Goal: Communication & Community: Answer question/provide support

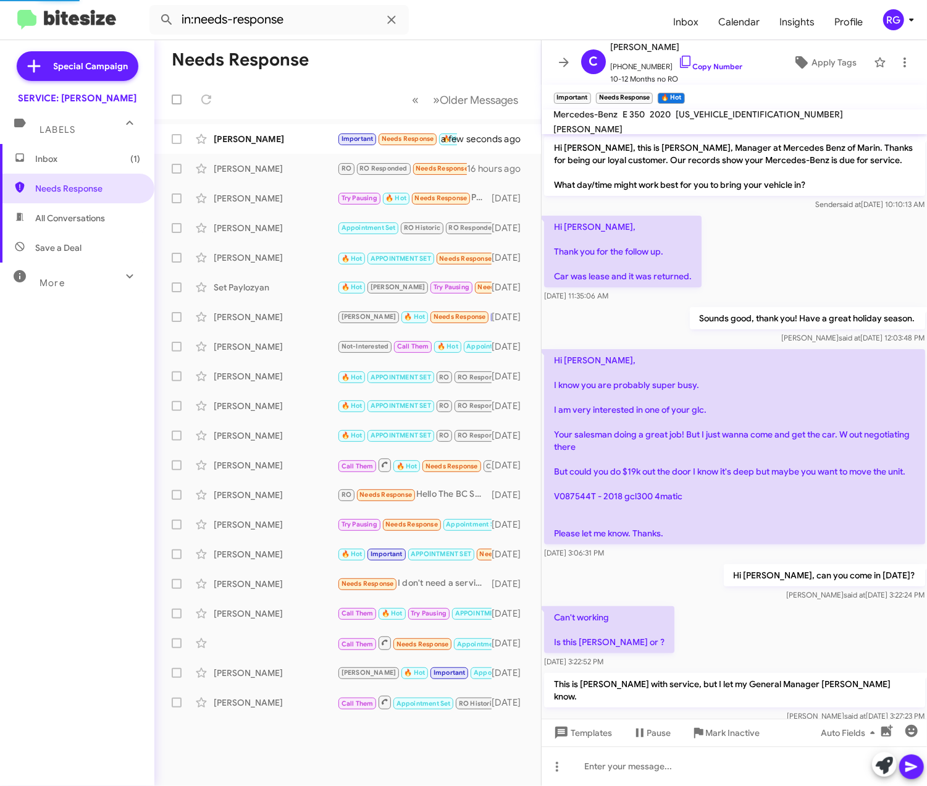
scroll to position [529, 0]
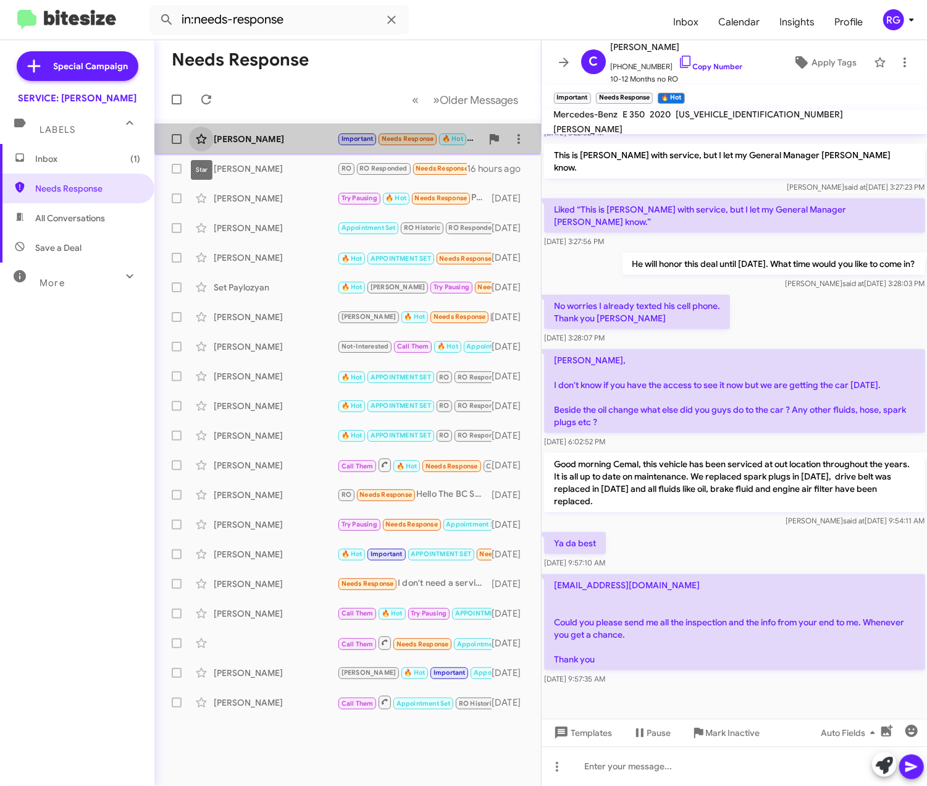
click at [203, 132] on icon at bounding box center [201, 139] width 15 height 15
click at [201, 134] on icon at bounding box center [201, 139] width 11 height 10
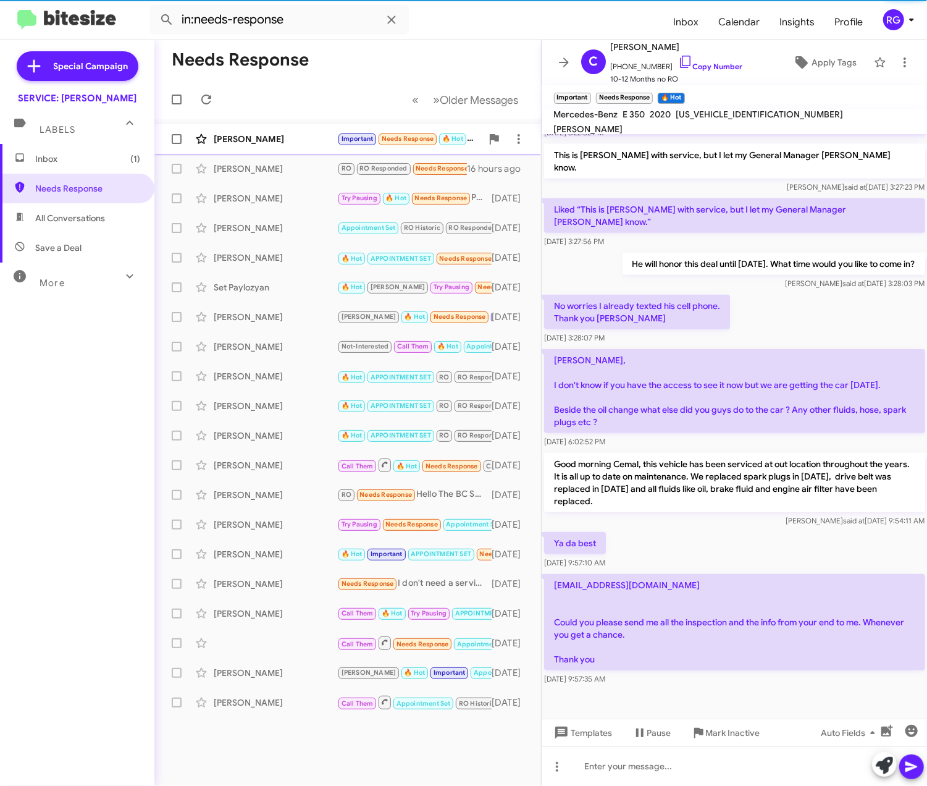
click at [245, 137] on div "[PERSON_NAME]" at bounding box center [276, 139] width 124 height 12
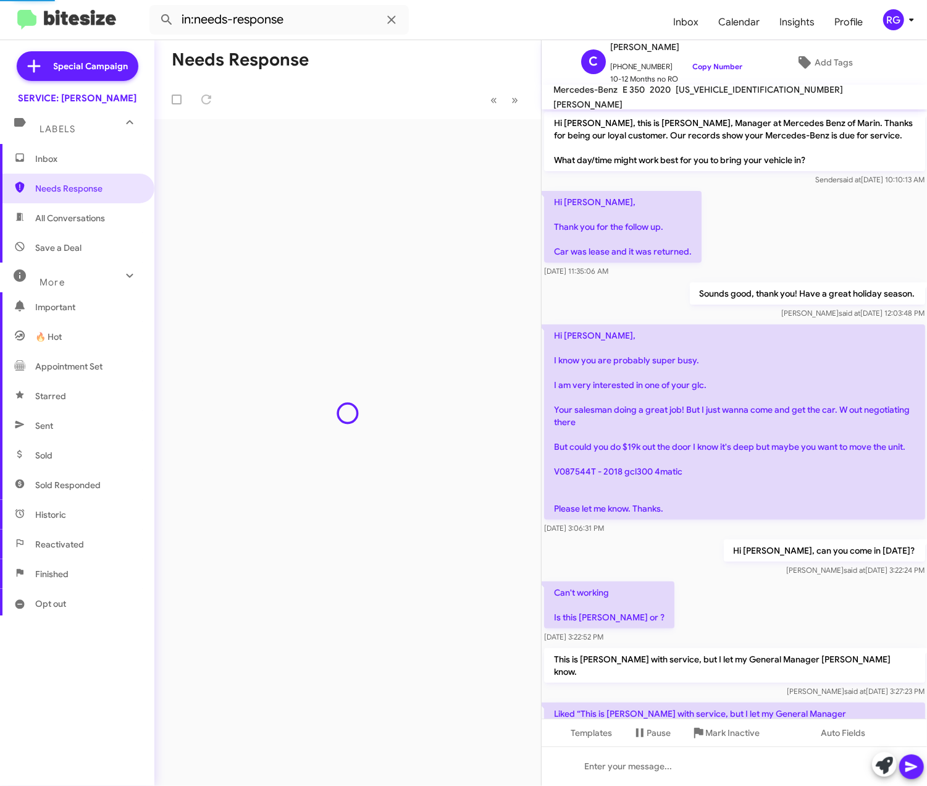
scroll to position [504, 0]
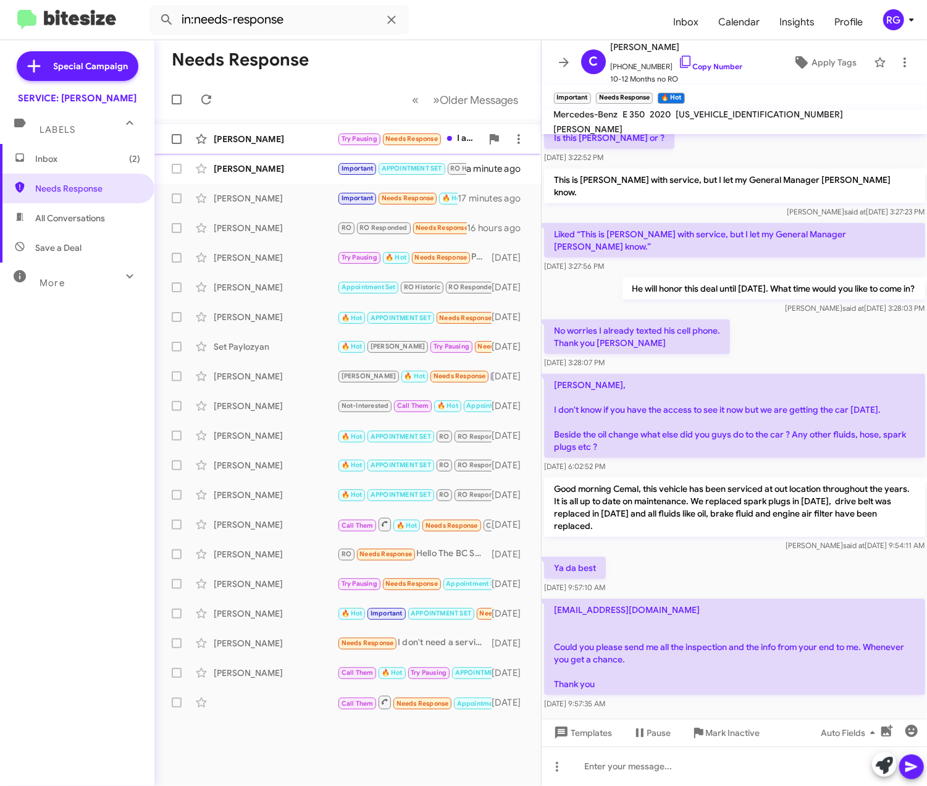
click at [265, 146] on div "[PERSON_NAME] Try Pausing Needs Response I am sorry I am traveling when I am ba…" at bounding box center [347, 139] width 367 height 25
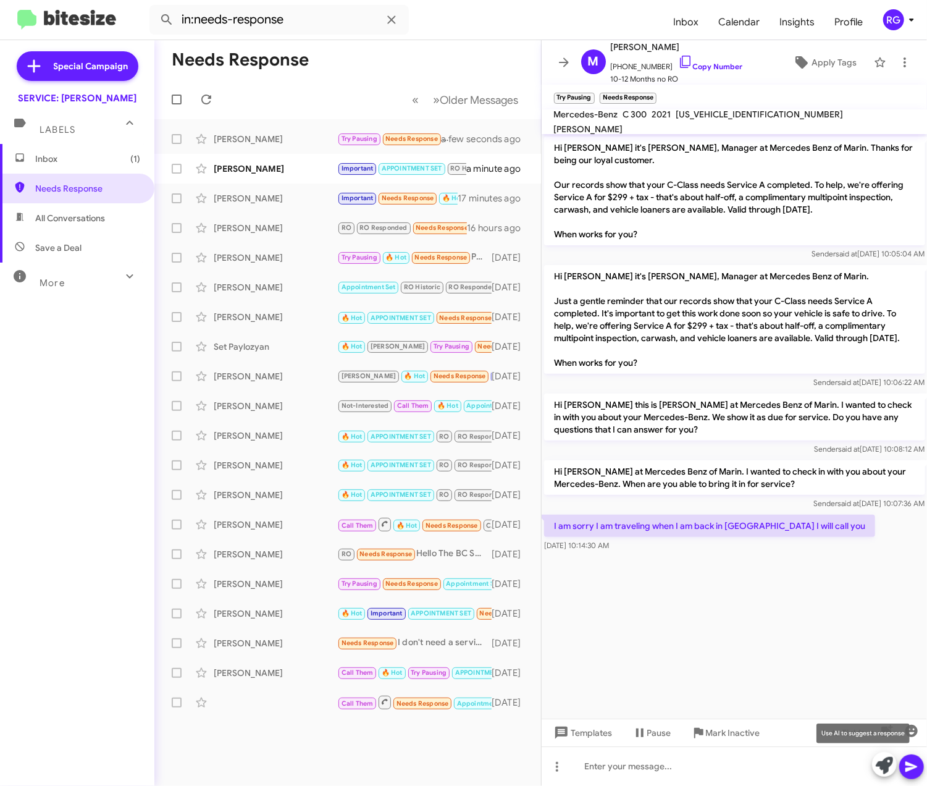
click at [880, 759] on icon at bounding box center [884, 765] width 17 height 17
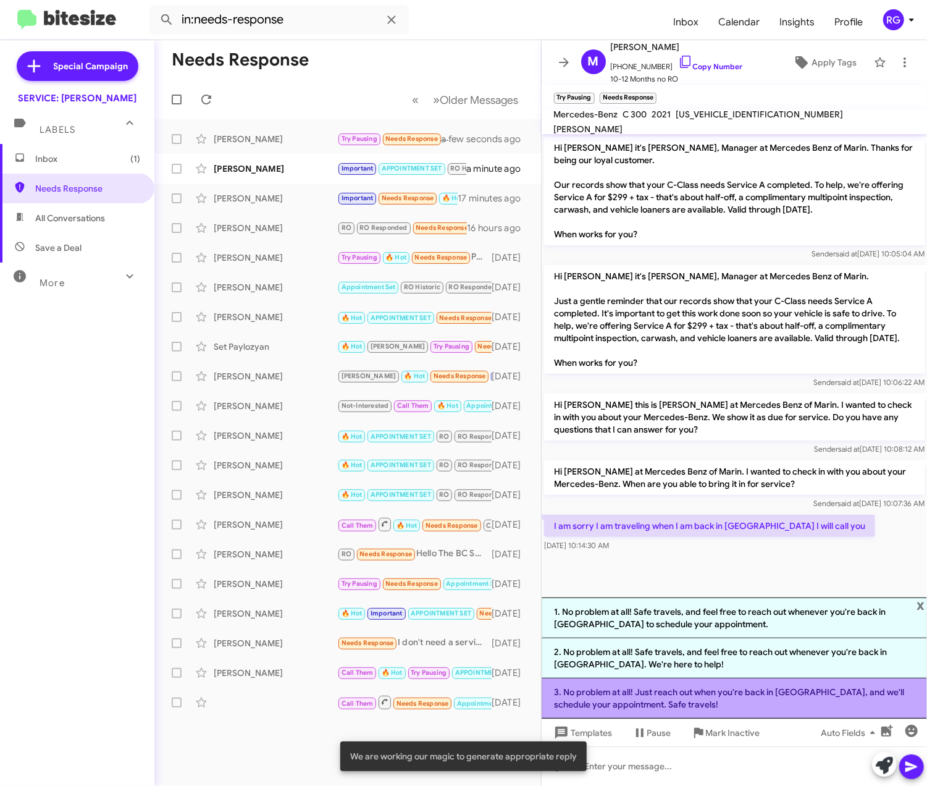
click at [801, 704] on li "3. No problem at all! Just reach out when you're back in [GEOGRAPHIC_DATA], and…" at bounding box center [735, 698] width 386 height 40
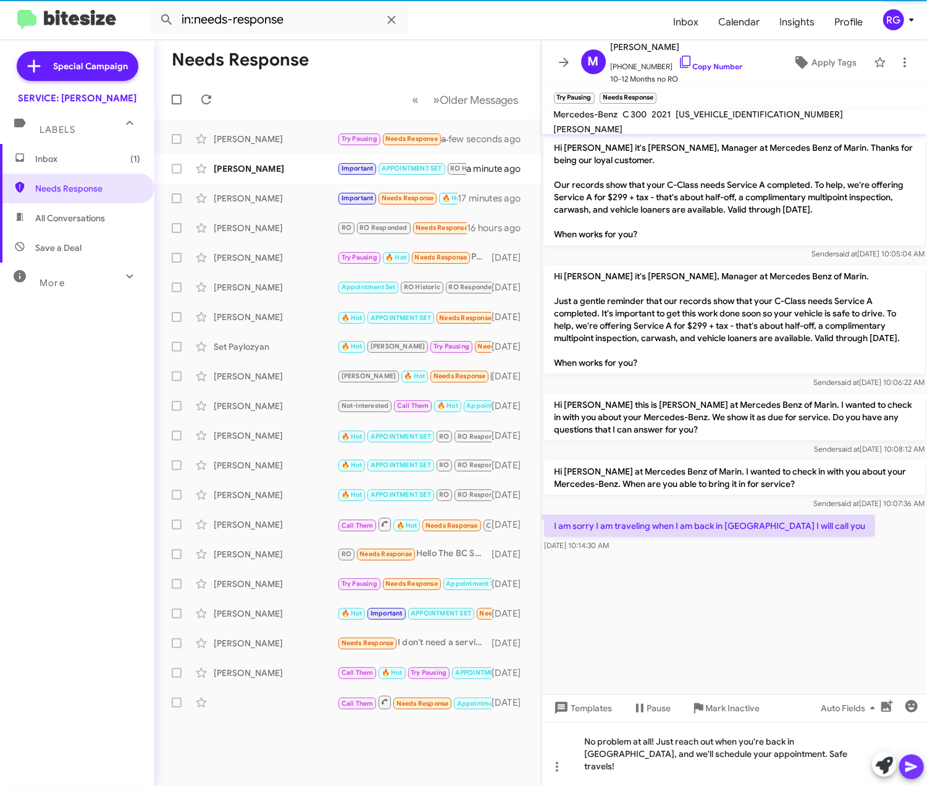
click at [907, 776] on span at bounding box center [911, 766] width 15 height 25
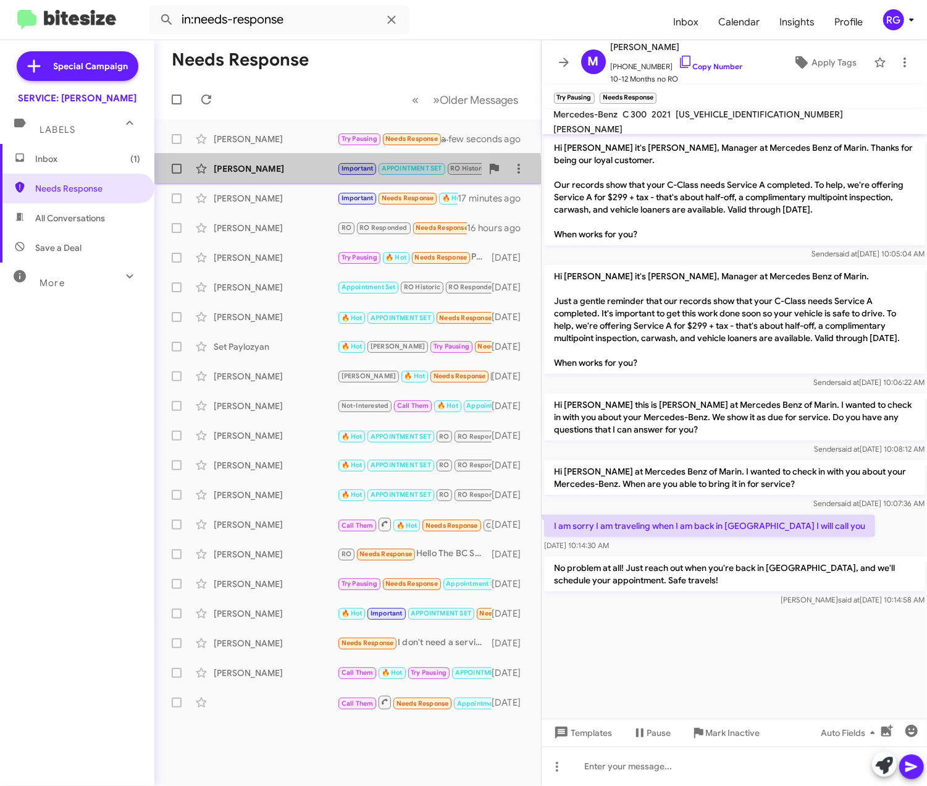
click at [280, 175] on div "[PERSON_NAME] Important APPOINTMENT SET RO Historic RO Responded Historic Needs…" at bounding box center [347, 168] width 367 height 25
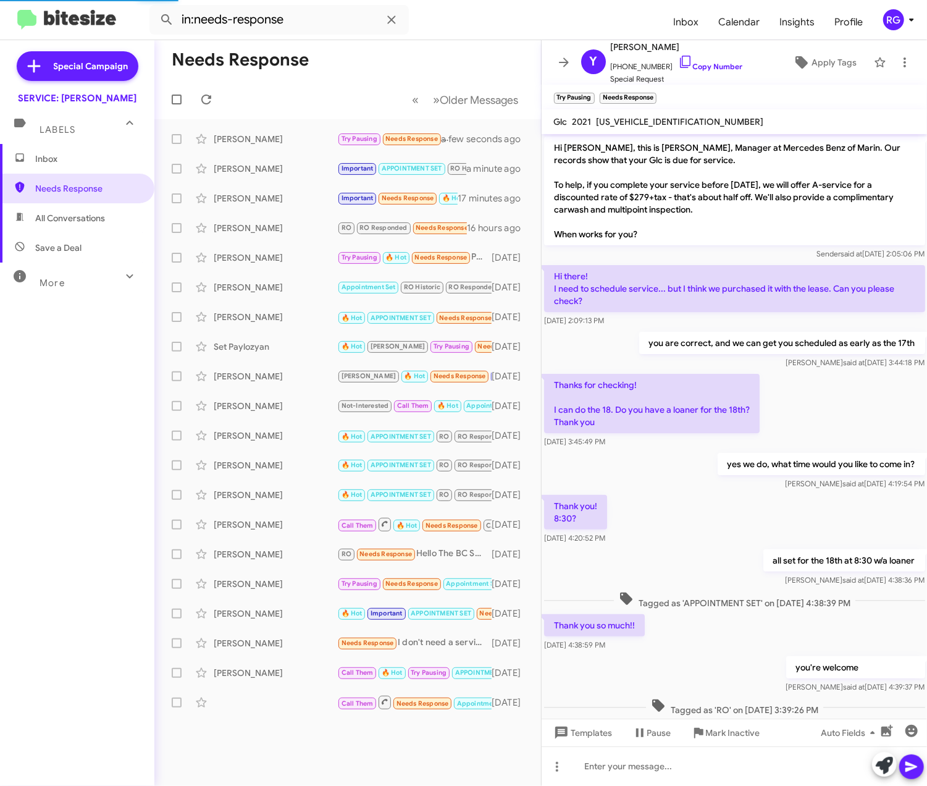
scroll to position [537, 0]
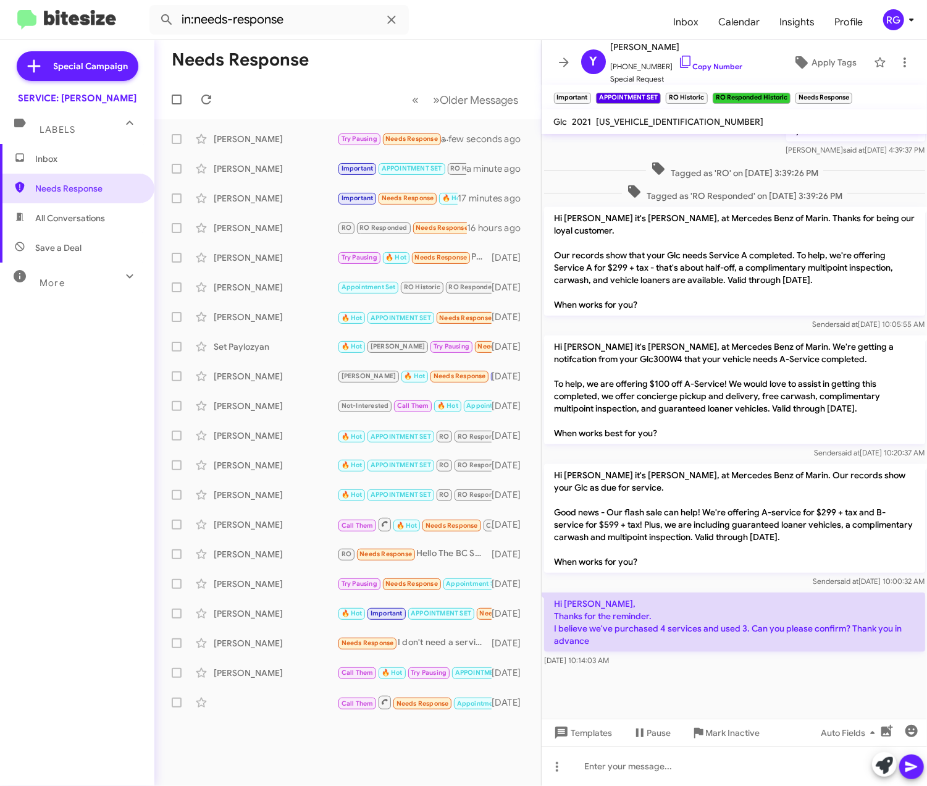
click at [597, 641] on p "Hi [PERSON_NAME], Thanks for the reminder. I believe we've purchased 4 services…" at bounding box center [734, 621] width 381 height 59
click at [653, 121] on span "[US_VEHICLE_IDENTIFICATION_NUMBER]" at bounding box center [680, 121] width 167 height 11
copy span "[US_VEHICLE_IDENTIFICATION_NUMBER]"
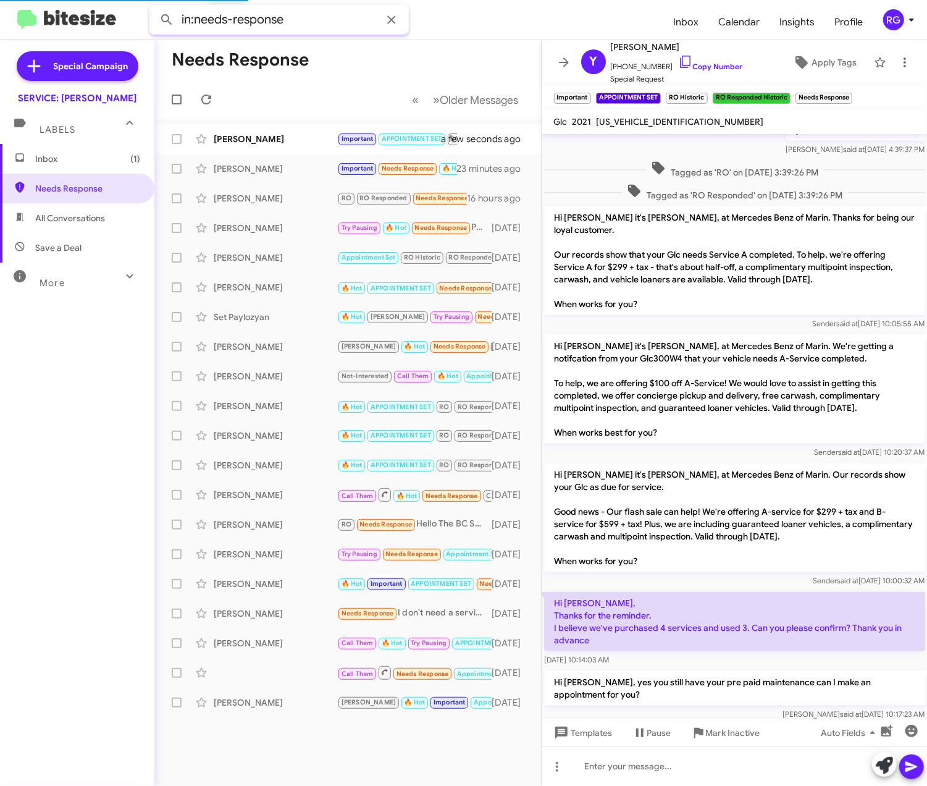
scroll to position [0, 0]
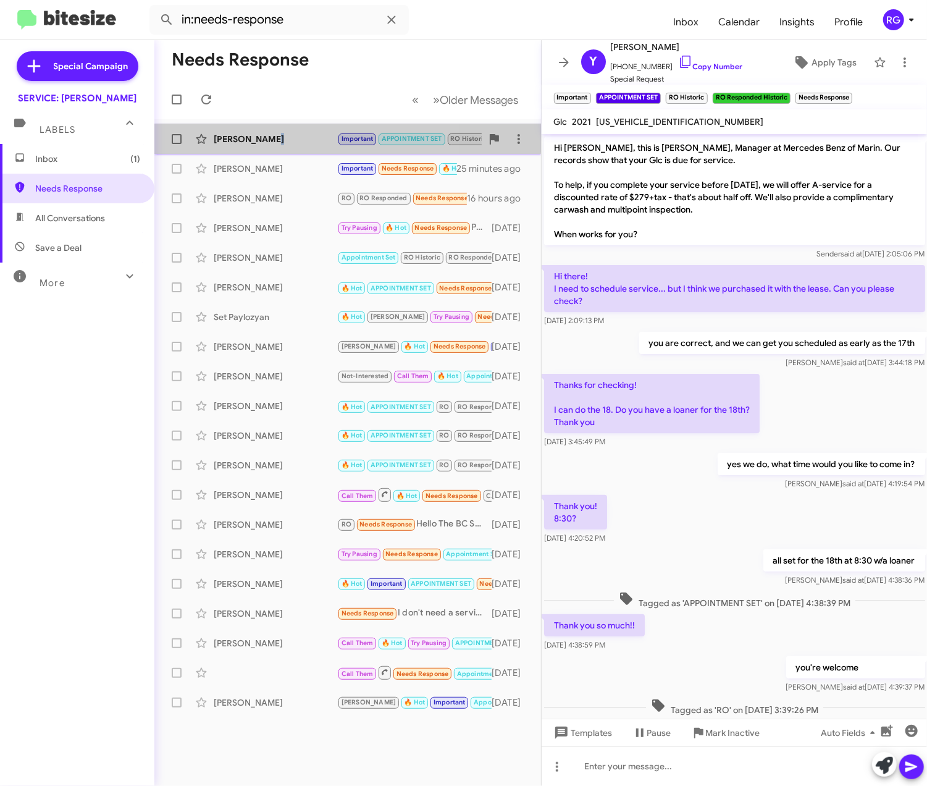
click at [267, 137] on div "[PERSON_NAME]" at bounding box center [276, 139] width 124 height 12
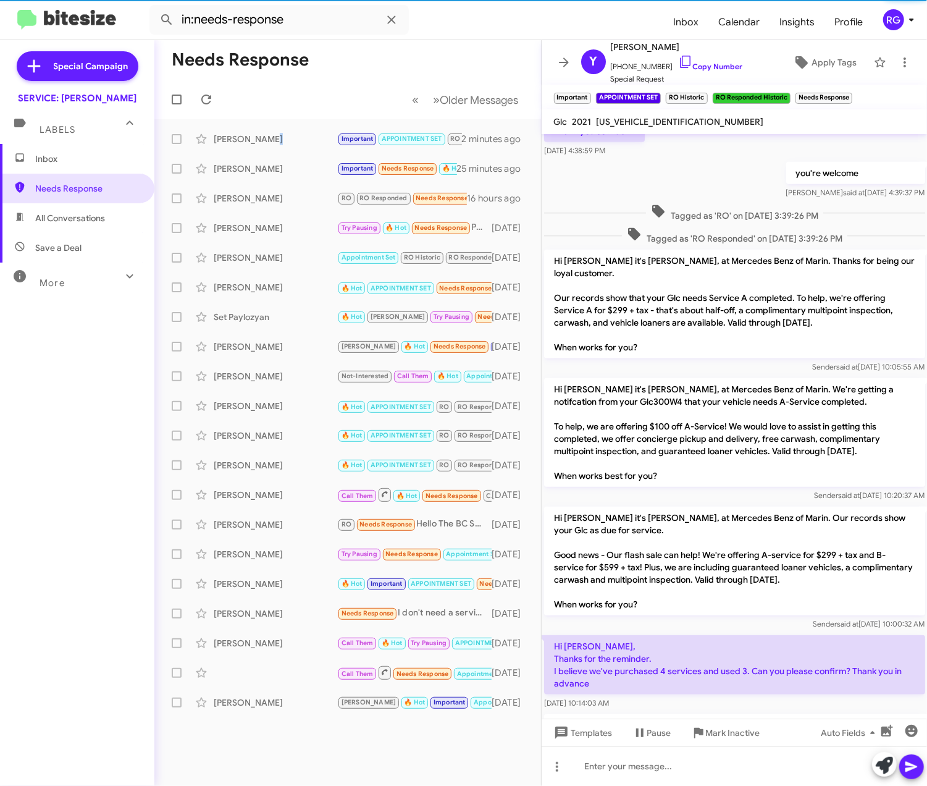
scroll to position [653, 0]
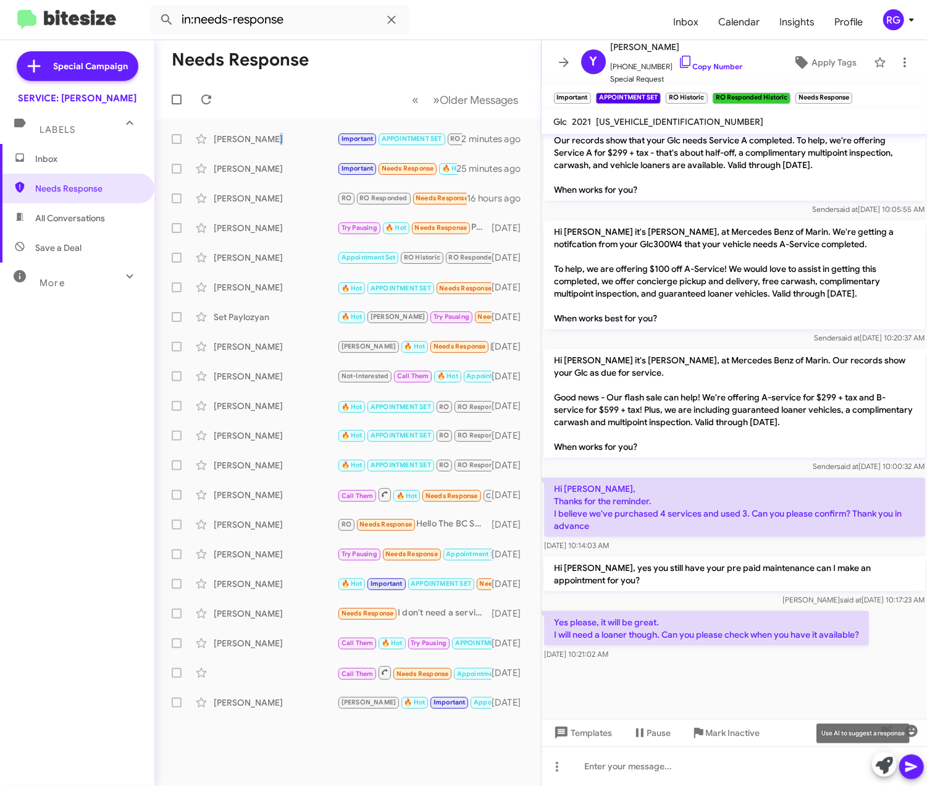
click at [887, 761] on icon at bounding box center [884, 765] width 17 height 17
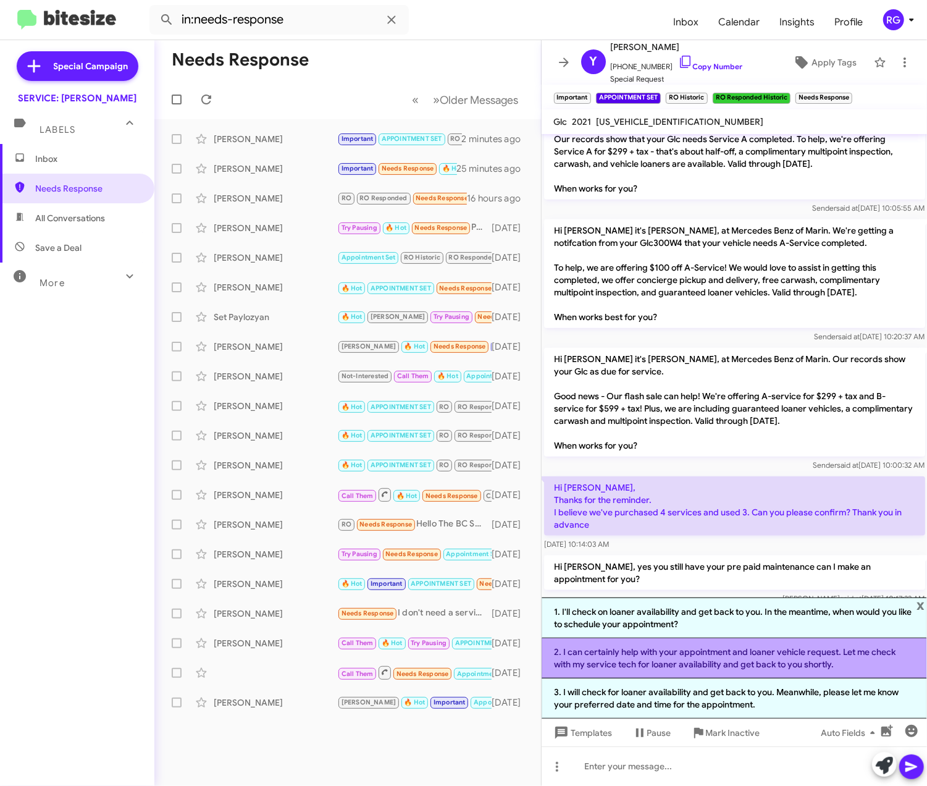
click at [732, 659] on li "2. I can certainly help with your appointment and loaner vehicle request. Let m…" at bounding box center [735, 658] width 386 height 40
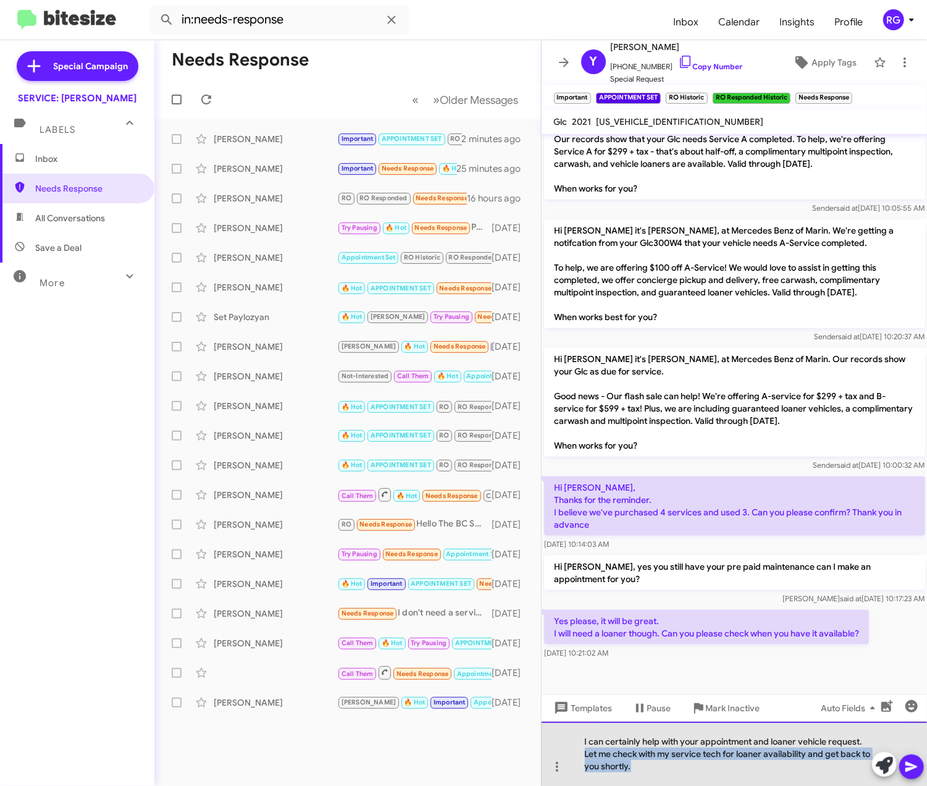
drag, startPoint x: 687, startPoint y: 781, endPoint x: 584, endPoint y: 752, distance: 107.0
click at [584, 752] on div "I can certainly help with your appointment and loaner vehicle request. Let me c…" at bounding box center [735, 754] width 386 height 64
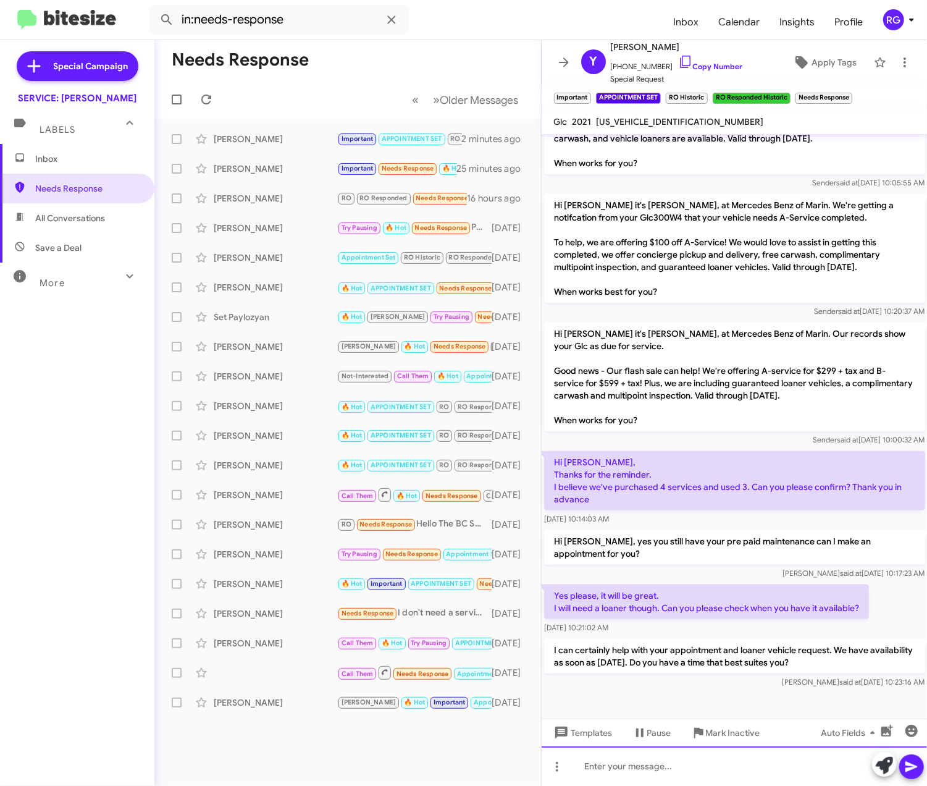
scroll to position [710, 0]
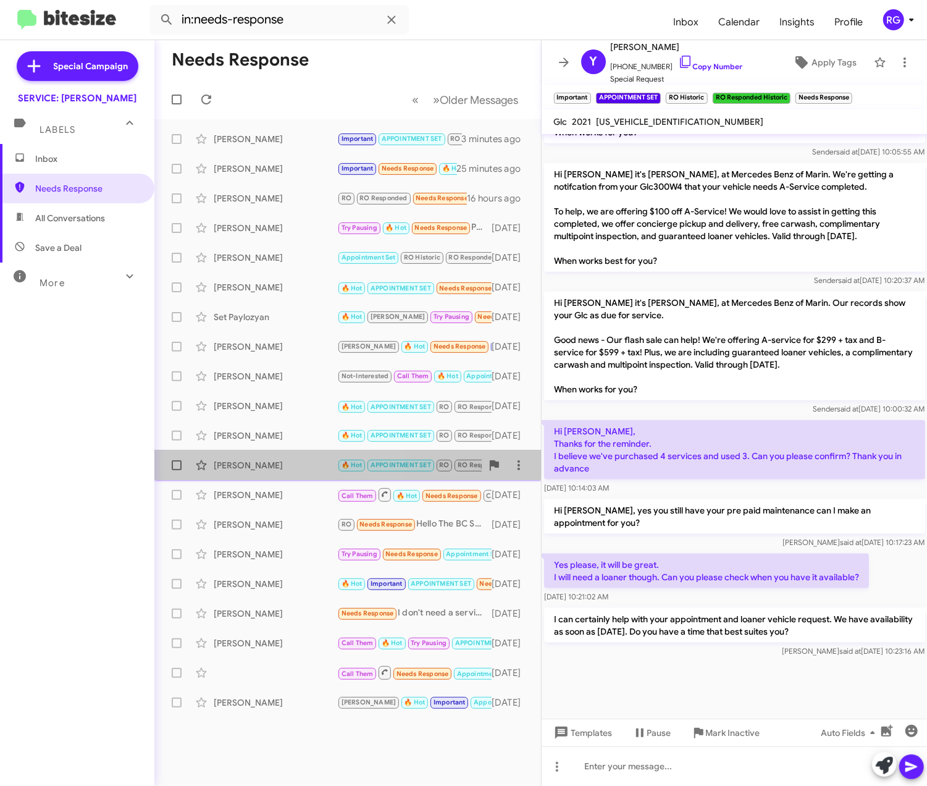
click at [157, 453] on span "[PERSON_NAME] 🔥 Hot APPOINTMENT SET RO RO Responded Important Needs Response Pe…" at bounding box center [347, 465] width 387 height 30
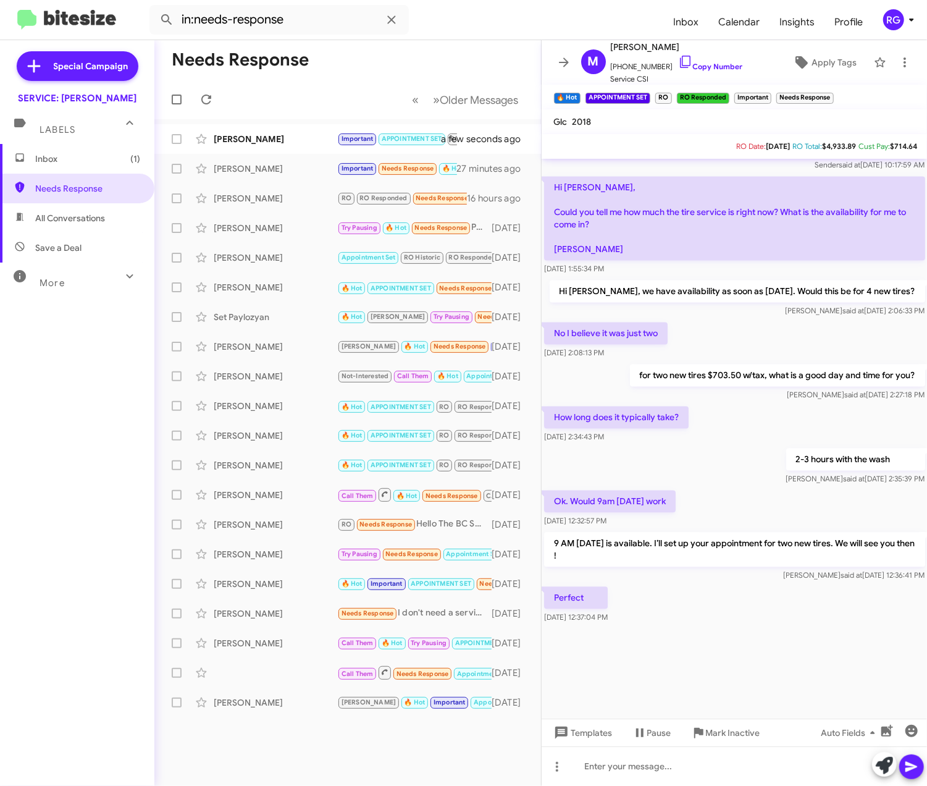
scroll to position [1399, 0]
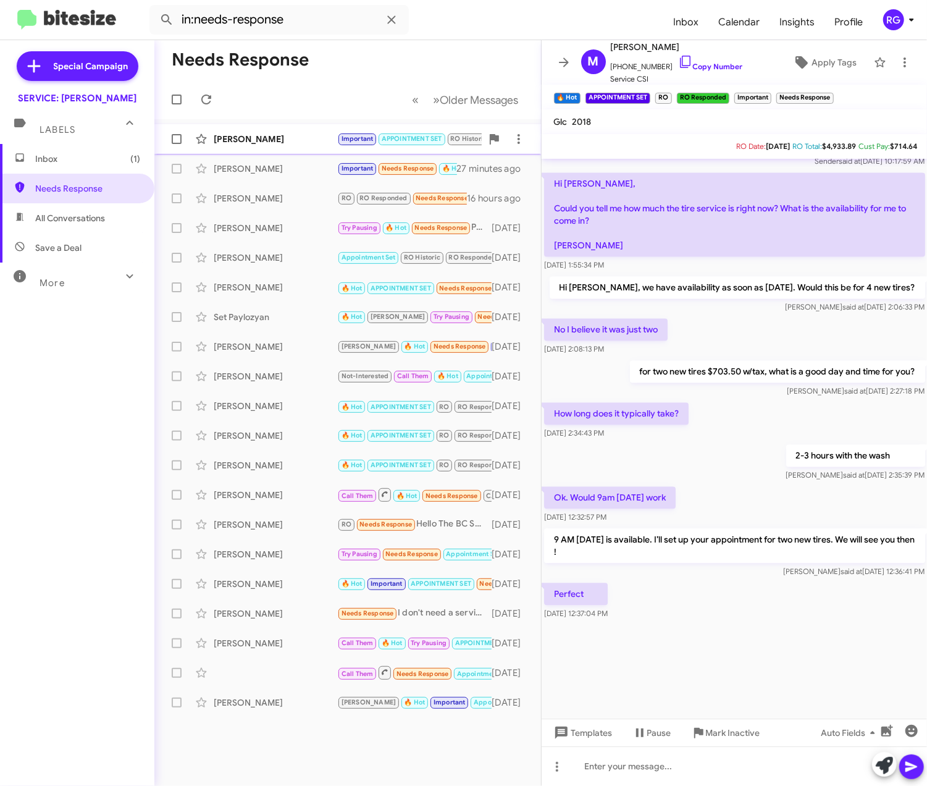
click at [258, 141] on div "[PERSON_NAME]" at bounding box center [276, 139] width 124 height 12
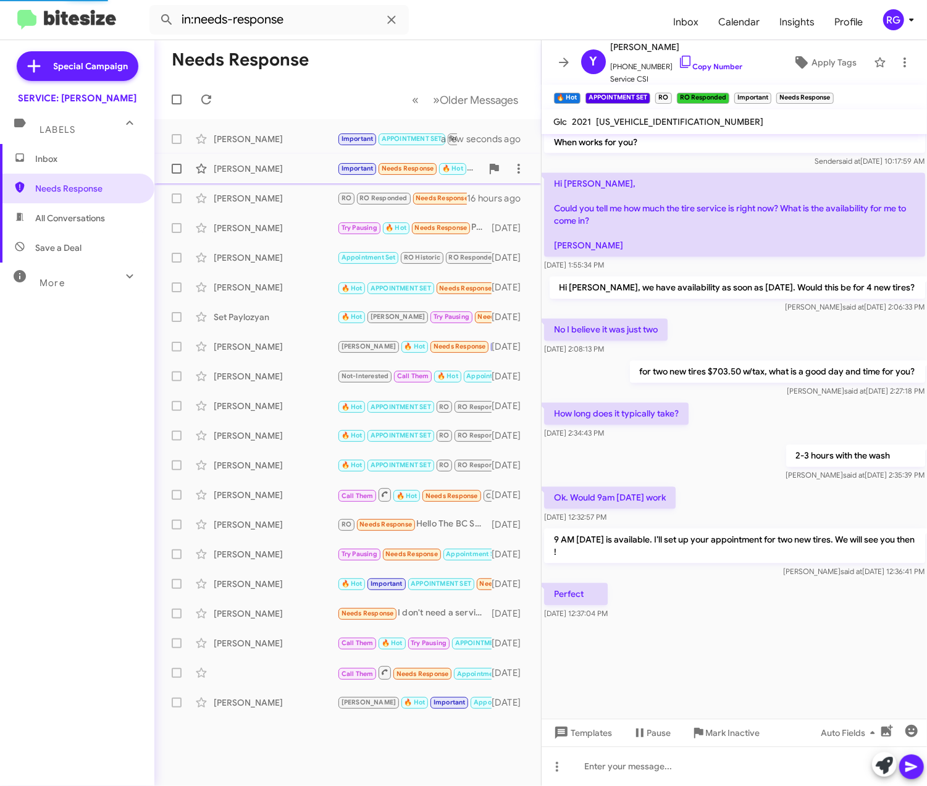
scroll to position [755, 0]
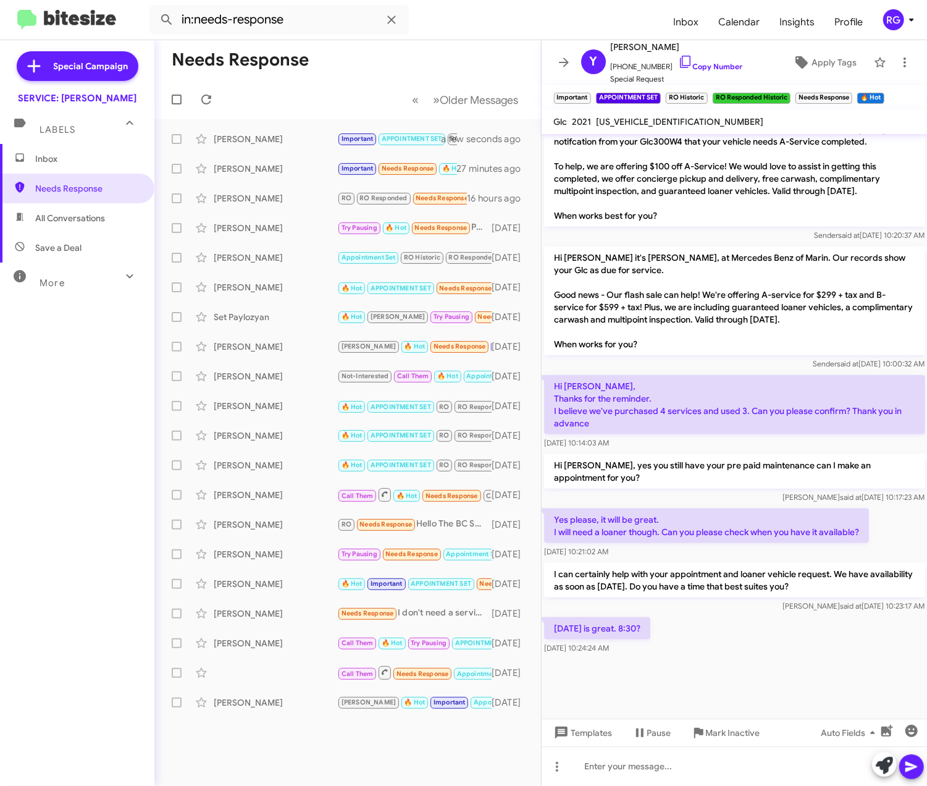
drag, startPoint x: 505, startPoint y: 684, endPoint x: 865, endPoint y: 684, distance: 360.8
click at [869, 682] on div at bounding box center [735, 688] width 386 height 62
click at [658, 116] on span "[US_VEHICLE_IDENTIFICATION_NUMBER]" at bounding box center [680, 121] width 167 height 11
copy span "[US_VEHICLE_IDENTIFICATION_NUMBER]"
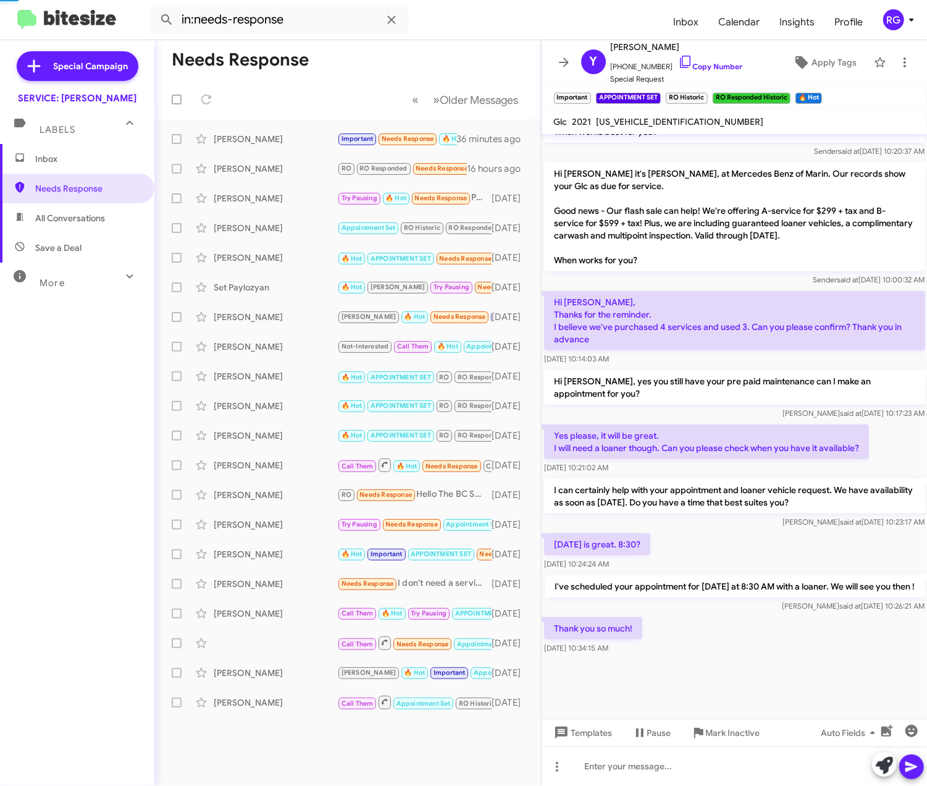
scroll to position [656, 0]
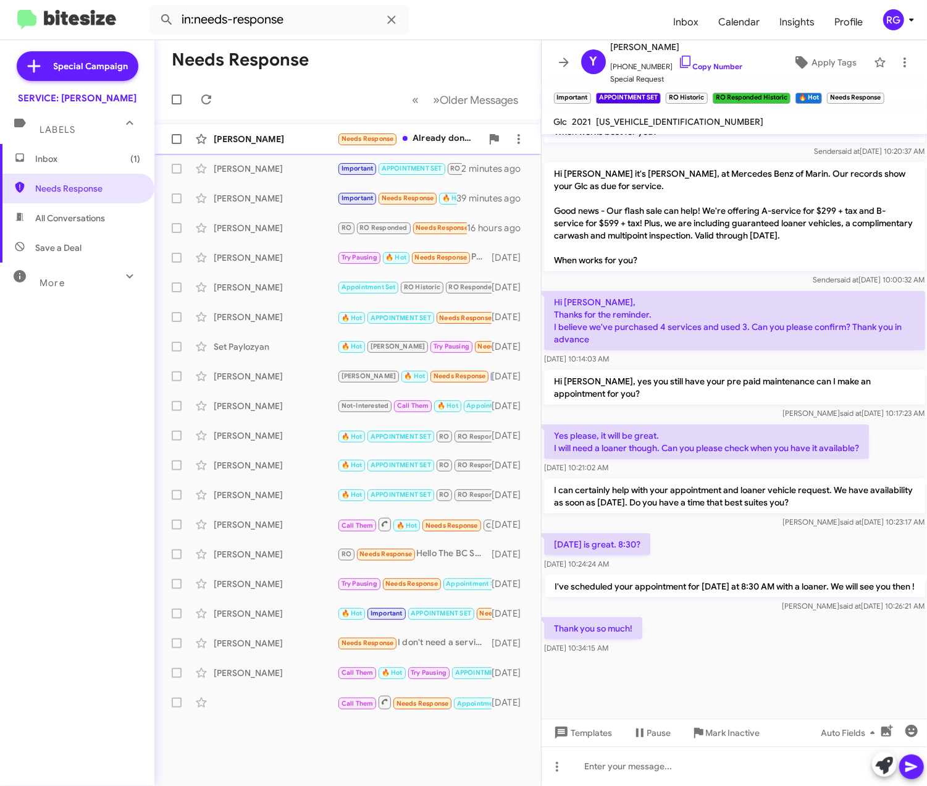
click at [398, 130] on div "Yann Kherian Needs Response Already done. See you in a year a few seconds ago" at bounding box center [347, 139] width 367 height 25
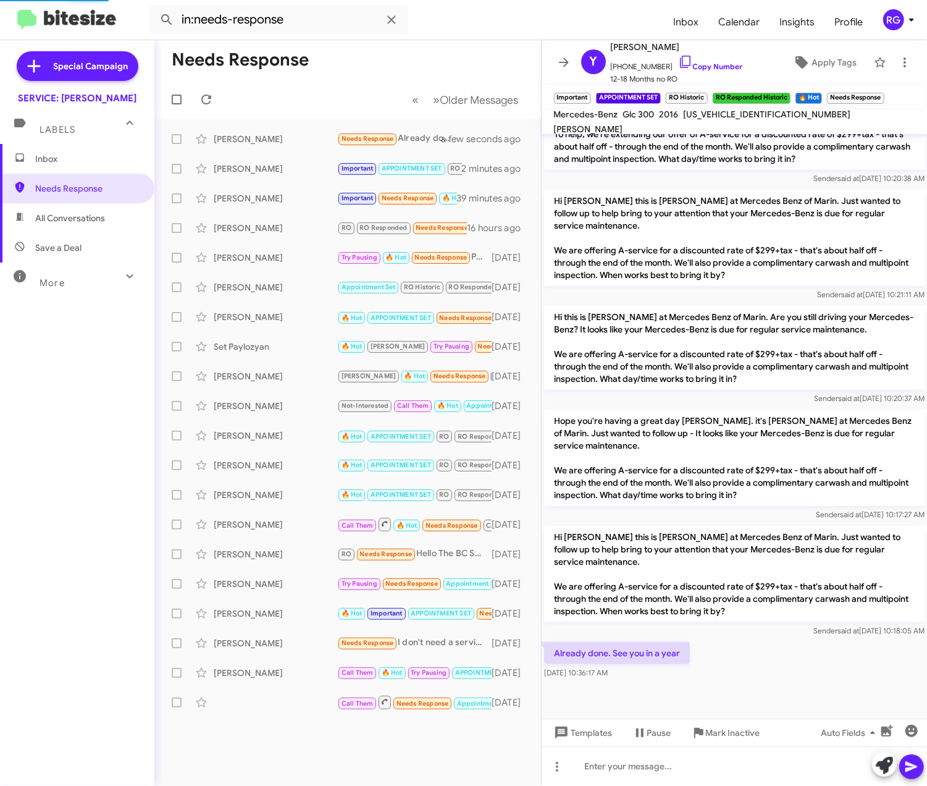
scroll to position [599, 0]
click at [883, 775] on span at bounding box center [884, 765] width 17 height 27
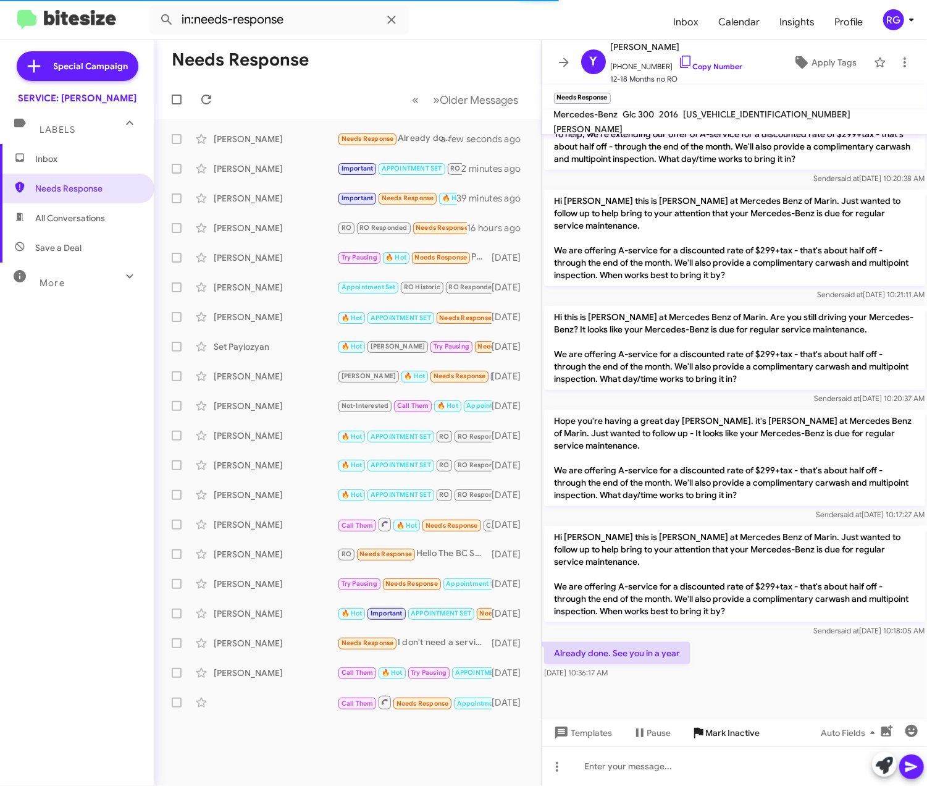
scroll to position [681, 0]
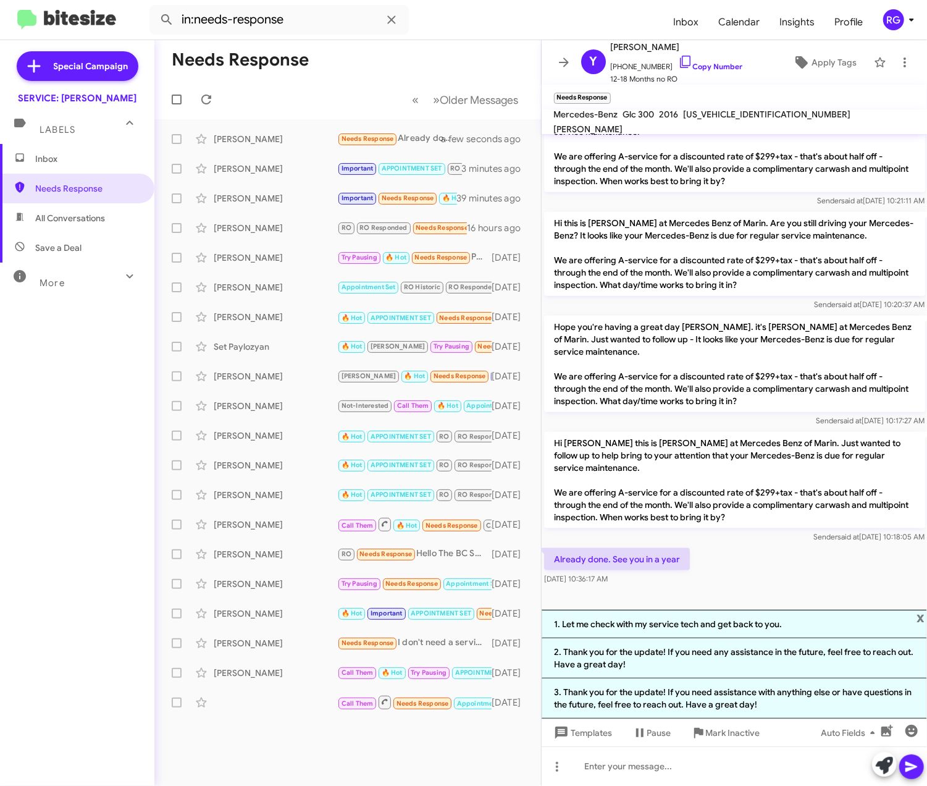
click at [693, 710] on li "3. Thank you for the update! If you need assistance with anything else or have …" at bounding box center [735, 698] width 386 height 40
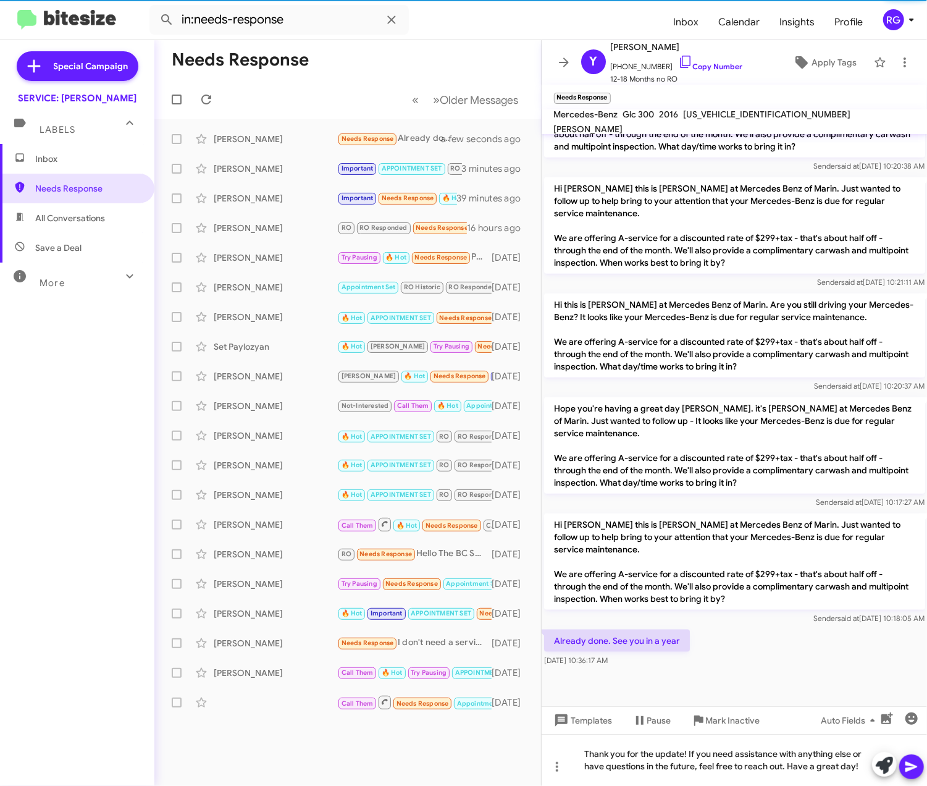
click at [914, 772] on icon at bounding box center [911, 766] width 15 height 15
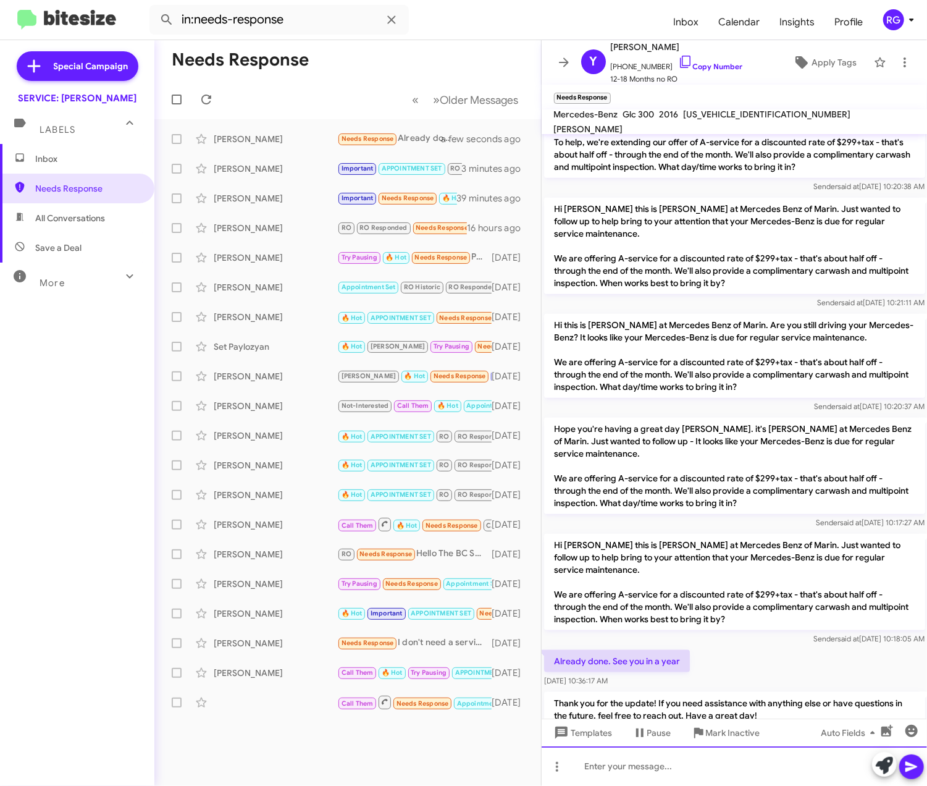
scroll to position [657, 0]
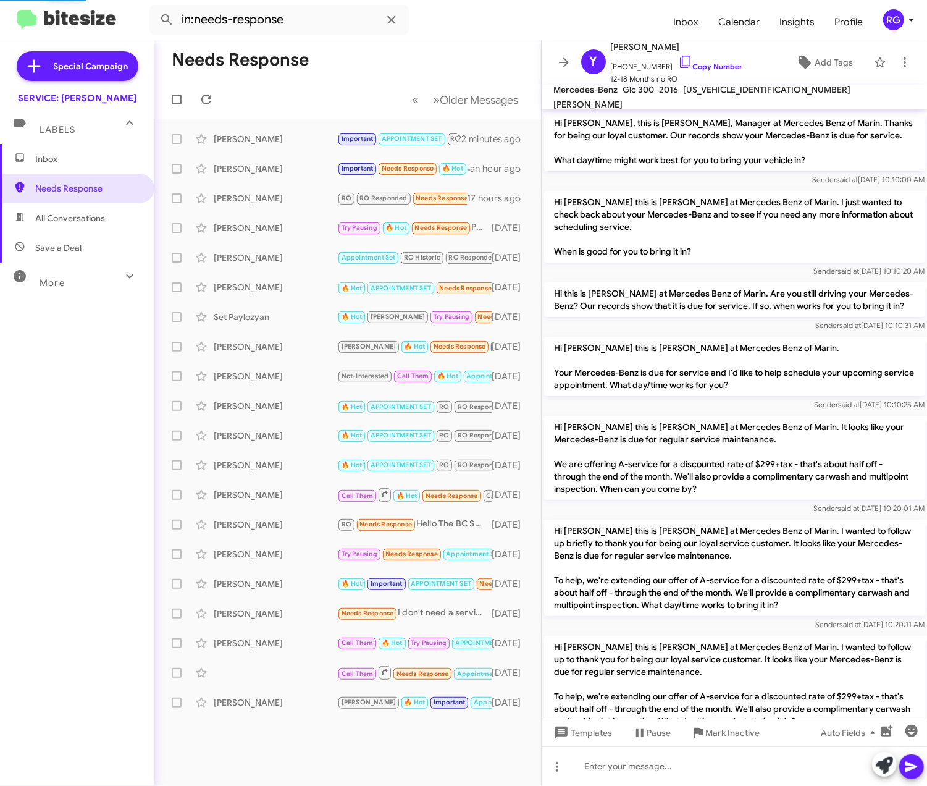
scroll to position [631, 0]
